Goal: Find contact information

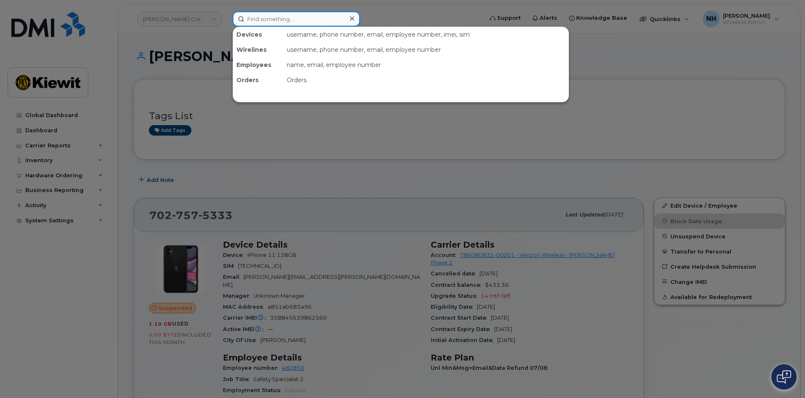
click at [300, 18] on input at bounding box center [297, 18] width 128 height 15
paste input "Israel.[PERSON_NAME]"
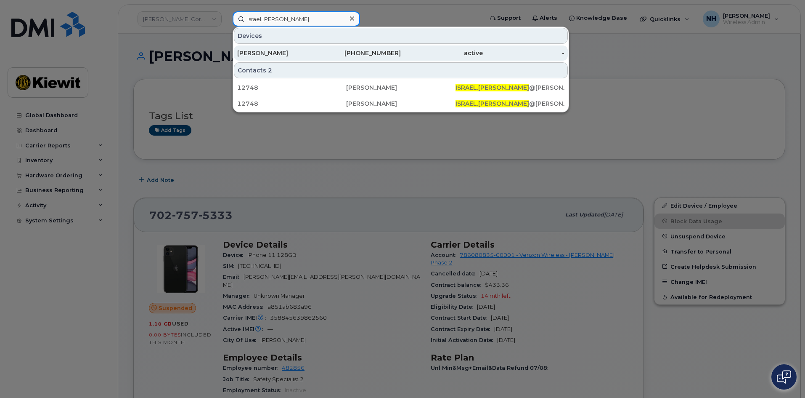
type input "Israel.[PERSON_NAME]"
click at [317, 55] on div "[PERSON_NAME]" at bounding box center [278, 53] width 82 height 8
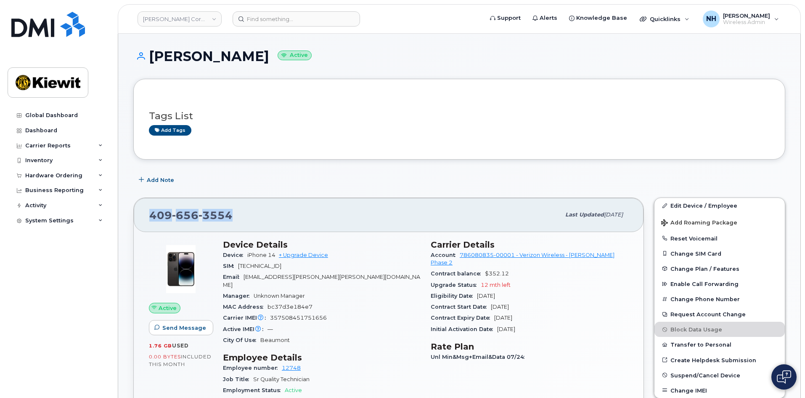
drag, startPoint x: 231, startPoint y: 215, endPoint x: 151, endPoint y: 215, distance: 80.0
click at [151, 215] on span "[PHONE_NUMBER]" at bounding box center [190, 215] width 83 height 13
copy span "[PHONE_NUMBER]"
click at [298, 24] on input at bounding box center [297, 18] width 128 height 15
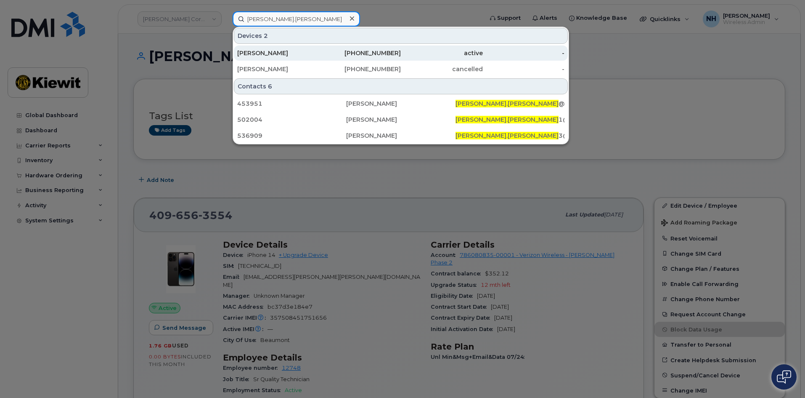
type input "[PERSON_NAME].[PERSON_NAME]"
click at [347, 51] on div "[PHONE_NUMBER]" at bounding box center [360, 53] width 82 height 8
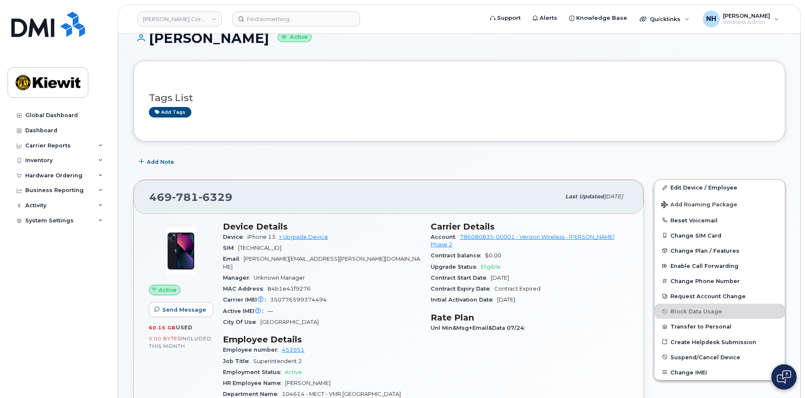
scroll to position [84, 0]
